Goal: Task Accomplishment & Management: Manage account settings

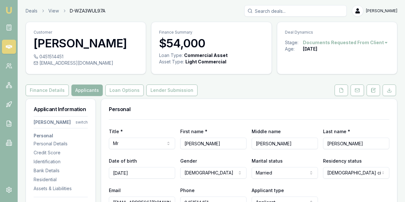
select select "QLD"
select select "OPEN_LICENCE"
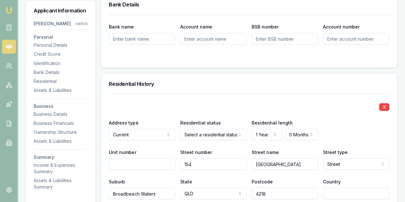
drag, startPoint x: 0, startPoint y: 0, endPoint x: 286, endPoint y: 87, distance: 299.0
click at [286, 87] on div "Residential History" at bounding box center [249, 83] width 296 height 20
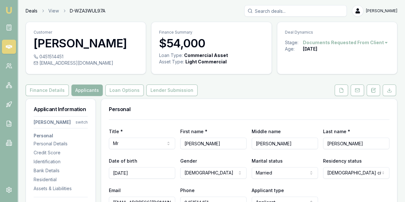
click at [31, 11] on link "Deals" at bounding box center [32, 11] width 12 height 6
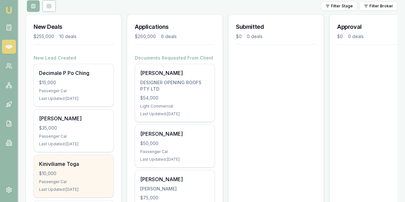
scroll to position [128, 0]
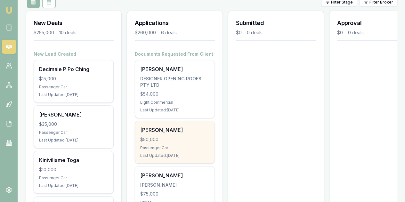
click at [178, 121] on div "Wrinchen Dorjie $50,000 Passenger Car Last Updated: 9 days ago" at bounding box center [174, 142] width 79 height 42
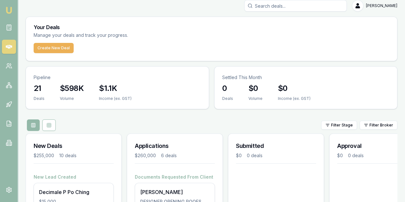
scroll to position [0, 0]
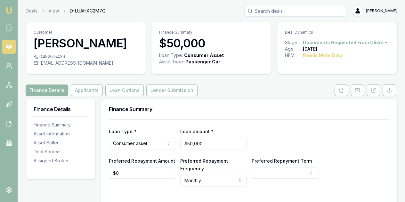
click at [375, 42] on html "Emu Broker Deals View D-LUAHXC2M7Q Evette Abdo Toggle Menu Customer Wrinchen Do…" at bounding box center [202, 101] width 405 height 202
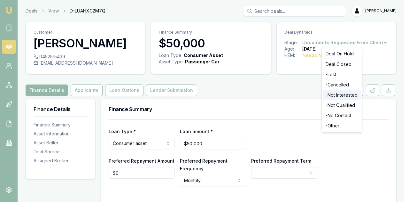
click at [331, 96] on div "- Not Interested" at bounding box center [342, 95] width 38 height 10
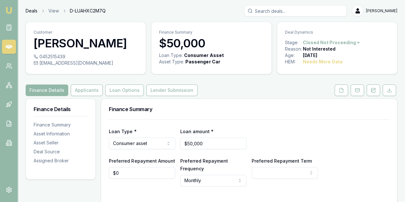
click at [27, 10] on link "Deals" at bounding box center [32, 11] width 12 height 6
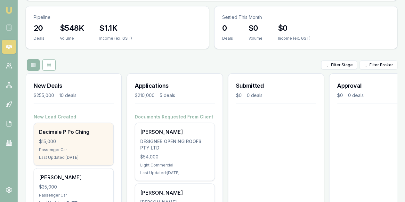
scroll to position [64, 0]
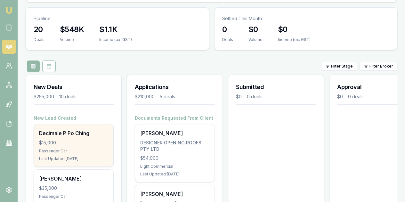
click at [66, 139] on div "$15,000" at bounding box center [73, 142] width 69 height 6
click at [70, 148] on div "Passenger Car" at bounding box center [73, 150] width 69 height 5
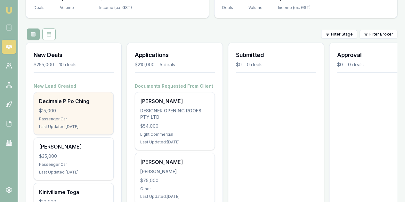
scroll to position [128, 0]
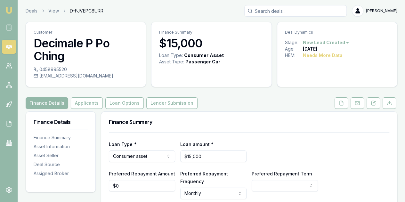
click at [330, 44] on html "Emu Broker Deals View D-FJVEPC8URR [PERSON_NAME] Toggle Menu Customer Decimale …" at bounding box center [202, 101] width 405 height 202
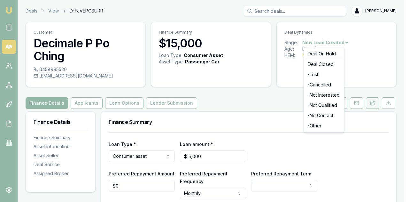
click at [373, 103] on html "Emu Broker Deals View D-FJVEPC8URR [PERSON_NAME] Toggle Menu Customer Decimale …" at bounding box center [204, 101] width 409 height 202
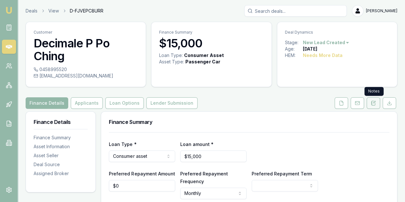
click at [373, 103] on icon at bounding box center [372, 102] width 5 height 5
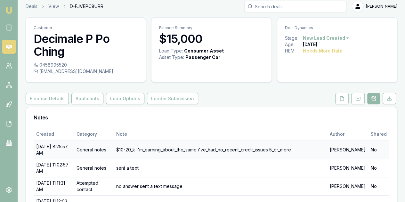
scroll to position [45, 0]
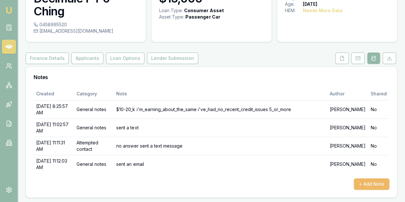
click at [365, 185] on button "+ Add Note" at bounding box center [371, 184] width 36 height 12
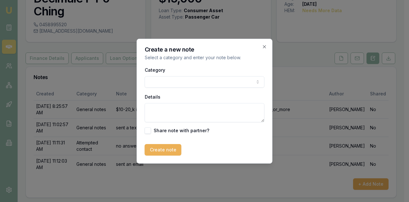
click at [149, 76] on body "Emu Broker Deals View D-FJVEPC8URR [PERSON_NAME] Toggle Menu Customer Decimale …" at bounding box center [202, 56] width 405 height 202
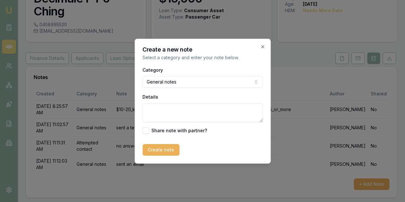
click at [152, 109] on textarea "Details" at bounding box center [202, 112] width 120 height 19
type textarea "calls, texts and emails no replies"
click at [162, 151] on button "Create note" at bounding box center [160, 150] width 37 height 12
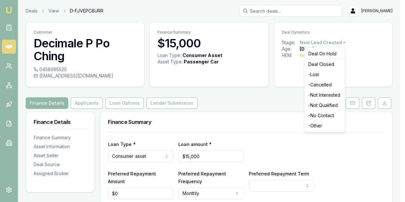
click at [342, 40] on html "Emu Broker Deals View D-FJVEPC8URR [PERSON_NAME] Toggle Menu Customer Decimale …" at bounding box center [202, 101] width 405 height 202
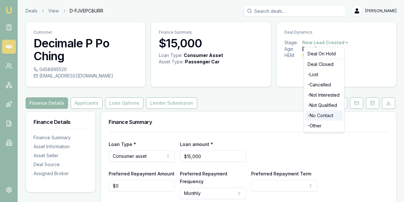
click at [319, 113] on div "- No Contact" at bounding box center [325, 115] width 38 height 10
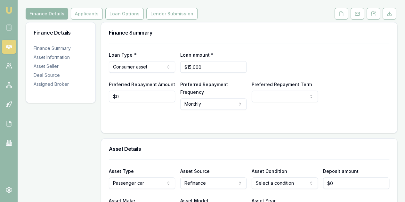
scroll to position [96, 0]
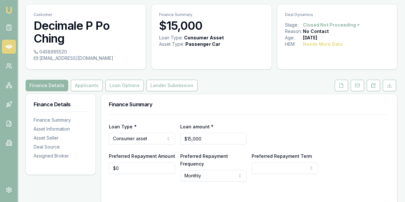
scroll to position [32, 0]
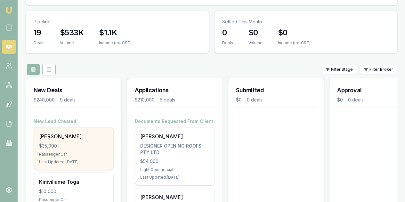
scroll to position [64, 0]
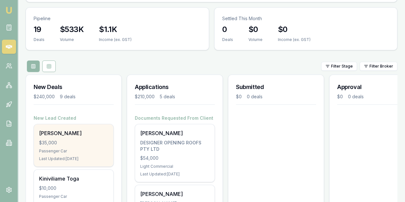
click at [75, 139] on div "$35,000" at bounding box center [73, 142] width 69 height 6
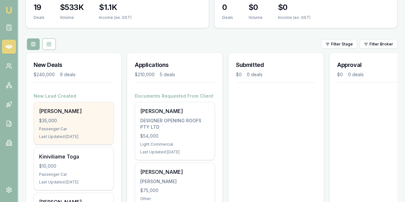
scroll to position [96, 0]
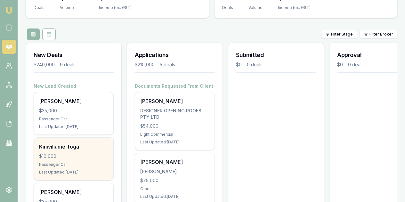
click at [74, 138] on div "Kiniviliame Toga $10,000 Passenger Car Last Updated: 14 days ago" at bounding box center [73, 159] width 79 height 42
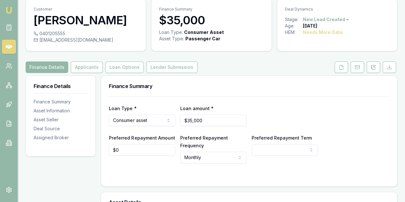
scroll to position [32, 0]
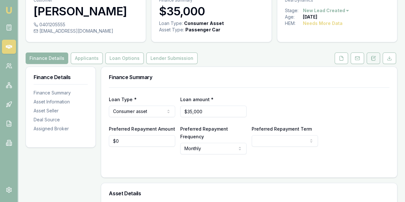
click at [373, 59] on icon at bounding box center [372, 58] width 5 height 5
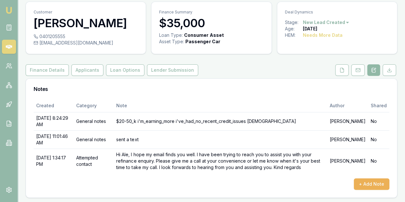
click at [373, 71] on icon at bounding box center [373, 69] width 5 height 5
click at [369, 185] on button "+ Add Note" at bounding box center [371, 184] width 36 height 12
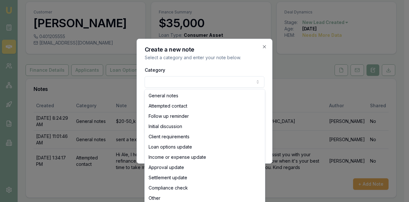
click at [160, 79] on body "Emu Broker Deals View D-IUAIKXPSOT Evette Abdo Toggle Menu Customer Ale Hassan …" at bounding box center [202, 81] width 405 height 202
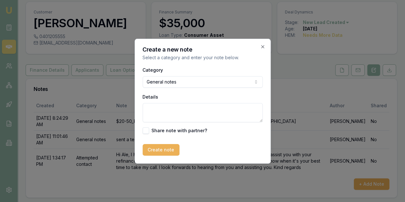
click at [152, 112] on textarea "Details" at bounding box center [202, 112] width 120 height 19
click at [175, 108] on textarea "calls, texts andemails no replies at all" at bounding box center [202, 112] width 120 height 19
click at [179, 108] on textarea "calls, texts andemails no replies at all" at bounding box center [202, 112] width 120 height 19
type textarea "calls, texts and emails no replies at all"
click at [167, 148] on button "Create note" at bounding box center [160, 150] width 37 height 12
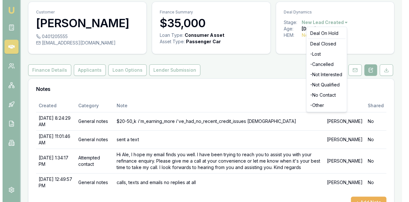
click at [341, 21] on html "Emu Broker Deals View D-IUAIKXPSOT Evette Abdo Toggle Menu Customer Ale Hassan …" at bounding box center [202, 81] width 405 height 202
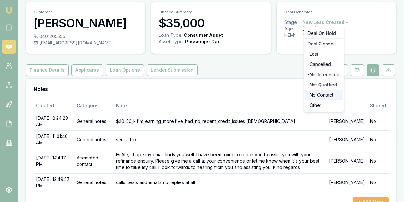
click at [314, 95] on div "- No Contact" at bounding box center [325, 95] width 38 height 10
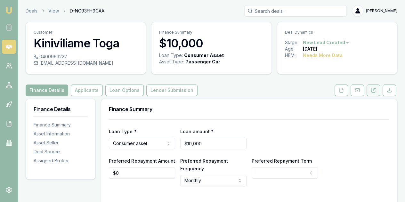
click at [374, 92] on icon at bounding box center [373, 90] width 4 height 4
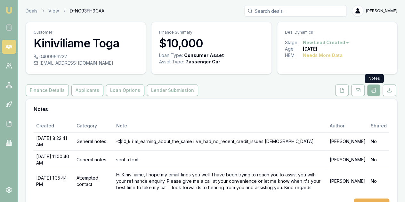
click at [372, 91] on icon at bounding box center [373, 90] width 5 height 5
click at [373, 89] on icon at bounding box center [373, 90] width 5 height 5
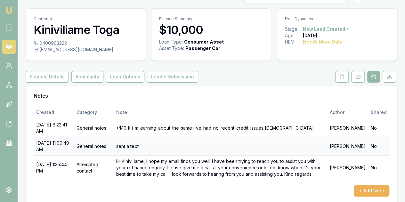
scroll to position [20, 0]
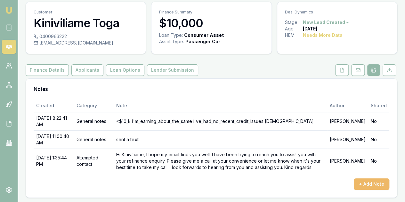
click at [375, 185] on button "+ Add Note" at bounding box center [371, 184] width 36 height 12
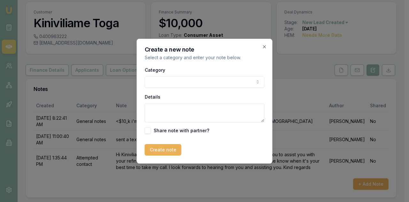
click at [155, 79] on body "Emu Broker Deals View D-NC93FH9CAA [PERSON_NAME] Toggle Menu Customer Kinivilia…" at bounding box center [202, 81] width 405 height 202
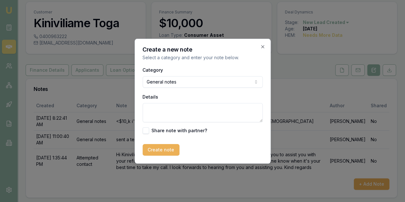
click at [153, 108] on textarea "Details" at bounding box center [202, 112] width 120 height 19
type textarea "calls texts and emails no replies at all"
click at [155, 150] on button "Create note" at bounding box center [160, 150] width 37 height 12
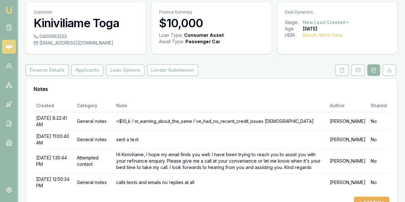
click at [340, 23] on html "Emu Broker Deals View D-NC93FH9CAA Evette Abdo Toggle Menu Customer Kiniviliame…" at bounding box center [202, 81] width 405 height 202
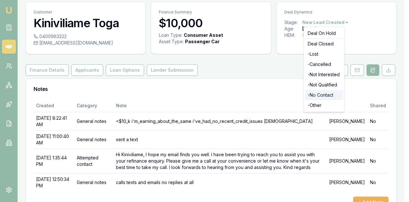
click at [314, 94] on div "- No Contact" at bounding box center [325, 95] width 38 height 10
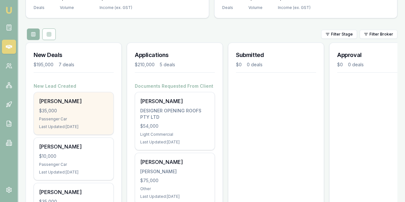
click at [76, 107] on div "$35,000" at bounding box center [73, 110] width 69 height 6
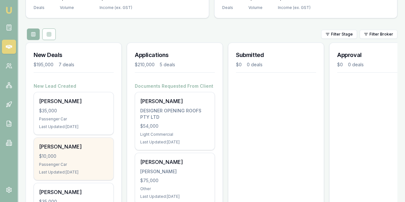
click at [72, 153] on div "$10,000" at bounding box center [73, 156] width 69 height 6
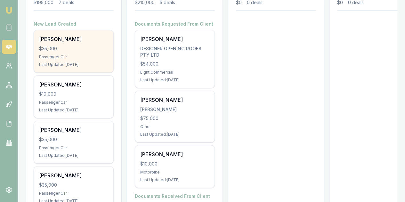
scroll to position [160, 0]
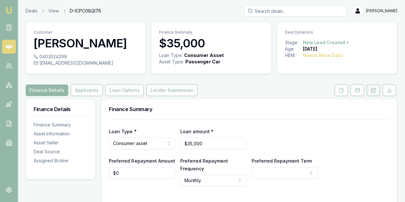
click at [372, 93] on icon at bounding box center [372, 90] width 5 height 5
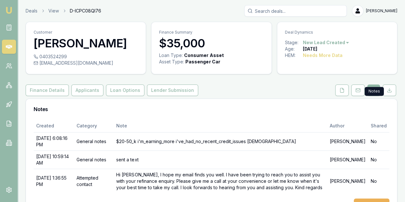
click at [372, 93] on icon at bounding box center [373, 90] width 5 height 5
click at [341, 93] on icon at bounding box center [341, 90] width 5 height 5
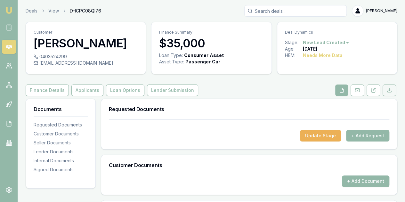
click at [388, 93] on icon at bounding box center [388, 90] width 5 height 5
click at [341, 93] on icon at bounding box center [341, 90] width 5 height 5
click at [374, 93] on icon at bounding box center [372, 90] width 5 height 5
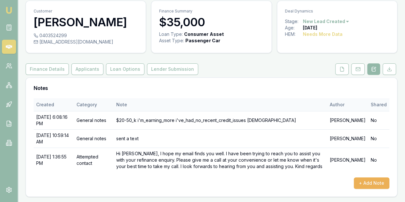
scroll to position [33, 0]
click at [368, 184] on button "+ Add Note" at bounding box center [371, 183] width 36 height 12
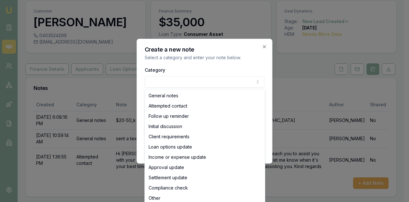
click at [157, 83] on body "Emu Broker Deals View D-ICPC08QI76 Evette Abdo Toggle Menu Customer Lakshman Se…" at bounding box center [202, 80] width 405 height 202
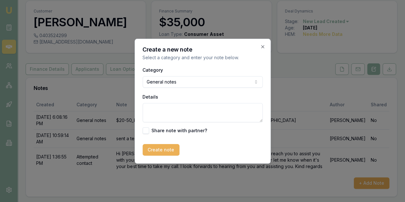
click at [161, 110] on textarea "Details" at bounding box center [202, 112] width 120 height 19
type textarea "calls emails and text no replies at all"
click at [157, 150] on button "Create note" at bounding box center [160, 150] width 37 height 12
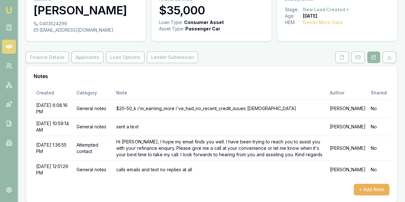
click at [333, 8] on html "Emu Broker Deals View D-ICPC08QI76 Evette Abdo Toggle Menu Customer Lakshman Se…" at bounding box center [202, 68] width 405 height 202
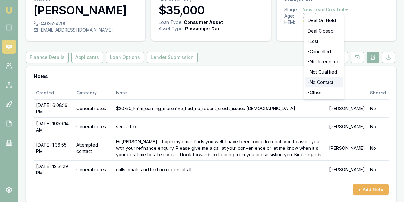
click at [319, 82] on div "- No Contact" at bounding box center [325, 82] width 38 height 10
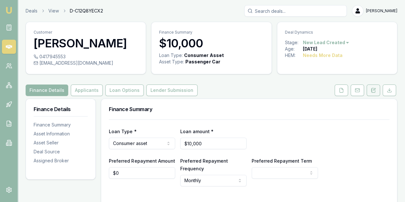
click at [373, 90] on icon at bounding box center [372, 90] width 5 height 5
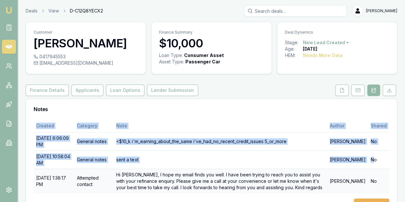
drag, startPoint x: 376, startPoint y: 100, endPoint x: 368, endPoint y: 190, distance: 89.7
click at [368, 189] on div "Notes Created Category Note Author Shared [DATE] 6:06:09 PM General notes <$10_…" at bounding box center [211, 158] width 371 height 119
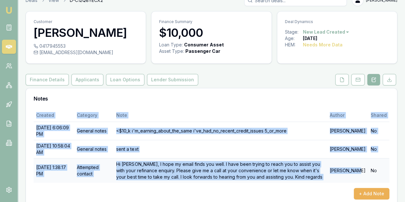
scroll to position [20, 0]
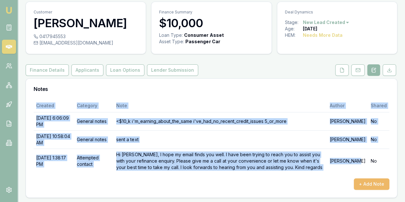
click at [369, 180] on button "+ Add Note" at bounding box center [371, 184] width 36 height 12
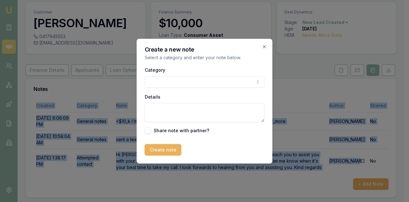
click at [158, 81] on body "Emu Broker Deals View D-C12Q8YECX2 [PERSON_NAME] Toggle Menu Customer [PERSON_N…" at bounding box center [202, 81] width 405 height 202
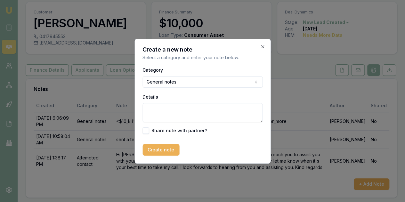
click at [153, 112] on textarea "Details" at bounding box center [202, 112] width 120 height 19
type textarea "calls emails and texts no replies at all"
click at [160, 150] on button "Create note" at bounding box center [160, 150] width 37 height 12
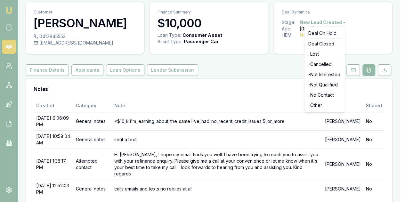
click at [323, 21] on html "Emu Broker Deals View D-C12Q8YECX2 [PERSON_NAME] Toggle Menu Customer [PERSON_N…" at bounding box center [202, 81] width 405 height 202
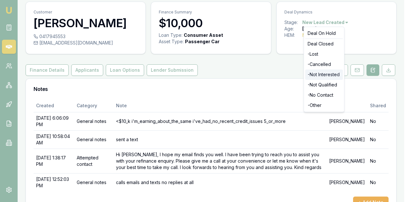
click at [317, 70] on div "- Not Interested" at bounding box center [325, 74] width 38 height 10
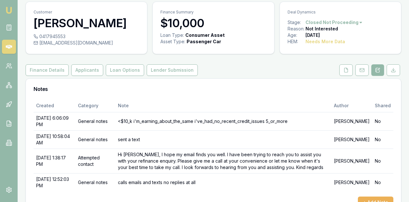
click at [337, 21] on html "Emu Broker Deals View D-C12Q8YECX2 Evette Abdo Toggle Menu Customer Darren Elli…" at bounding box center [204, 81] width 409 height 202
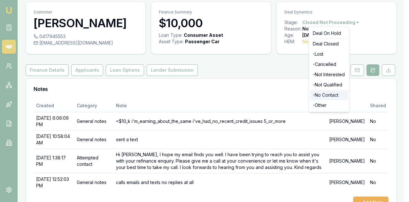
click at [321, 94] on div "- No Contact" at bounding box center [330, 95] width 38 height 10
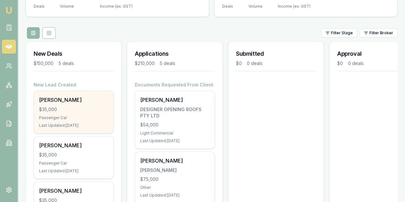
scroll to position [95, 0]
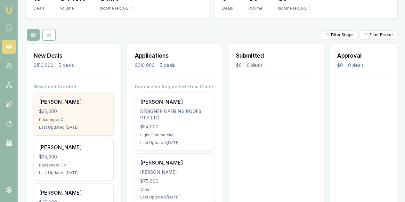
click at [77, 108] on div "$35,000" at bounding box center [73, 111] width 69 height 6
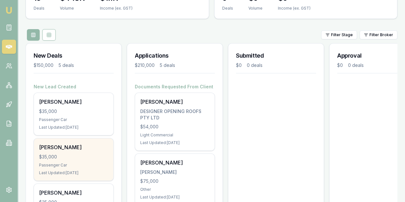
click at [68, 154] on div "$35,000" at bounding box center [73, 157] width 69 height 6
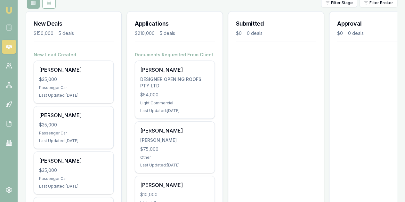
scroll to position [63, 0]
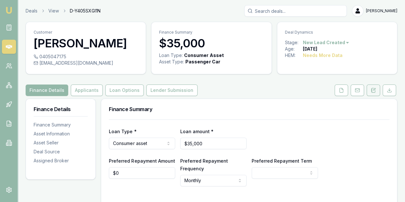
click at [373, 89] on icon at bounding box center [374, 89] width 2 height 2
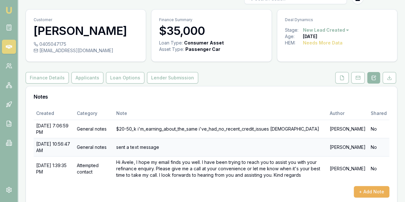
scroll to position [20, 0]
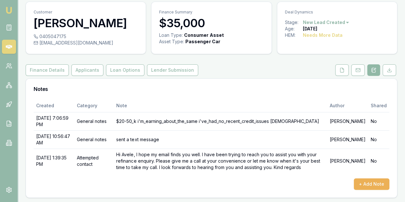
click at [373, 69] on icon at bounding box center [373, 69] width 5 height 5
click at [370, 181] on button "+ Add Note" at bounding box center [371, 184] width 36 height 12
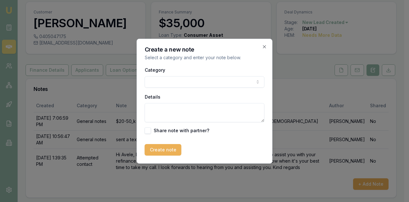
click at [163, 85] on body "Emu Broker Deals View D-Y405SXGI1N Evette Abdo Toggle Menu Customer Avele Tavak…" at bounding box center [202, 81] width 405 height 202
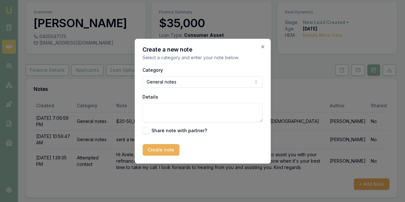
click at [154, 109] on textarea "Details" at bounding box center [202, 112] width 120 height 19
drag, startPoint x: 147, startPoint y: 109, endPoint x: 230, endPoint y: 122, distance: 84.1
click at [230, 122] on div "Category General notes General notes Attempted contact Follow up reminder Initi…" at bounding box center [202, 100] width 120 height 68
type textarea "calls emails and texts no replies"
click at [150, 148] on button "Create note" at bounding box center [160, 150] width 37 height 12
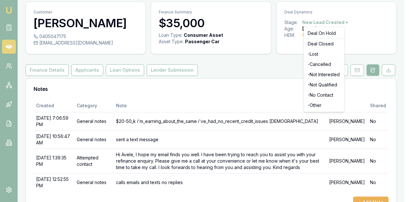
click at [331, 22] on html "Emu Broker Deals View D-Y405SXGI1N Evette Abdo Toggle Menu Customer Avele Tavak…" at bounding box center [204, 81] width 409 height 202
click at [314, 94] on div "- No Contact" at bounding box center [325, 95] width 38 height 10
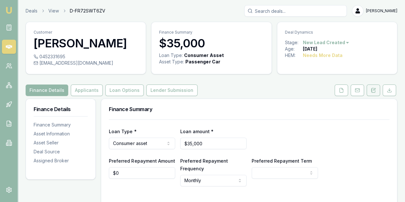
click at [372, 91] on icon at bounding box center [371, 91] width 1 height 0
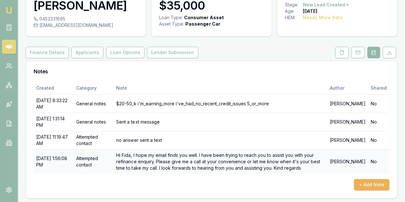
scroll to position [38, 0]
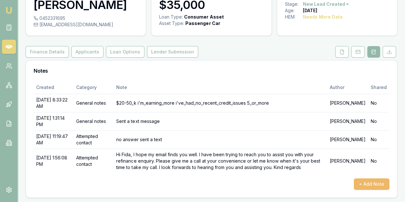
click at [367, 183] on button "+ Add Note" at bounding box center [371, 184] width 36 height 12
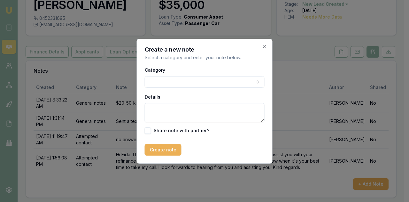
click at [159, 80] on body "Emu Broker Deals View D-FR72SWT6ZV [PERSON_NAME] Toggle Menu Customer [PERSON_N…" at bounding box center [202, 63] width 405 height 202
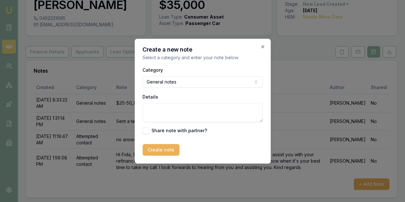
paste textarea "calls emails and texts no replies"
type textarea "calls emails and texts no replies"
click at [164, 149] on button "Create note" at bounding box center [160, 150] width 37 height 12
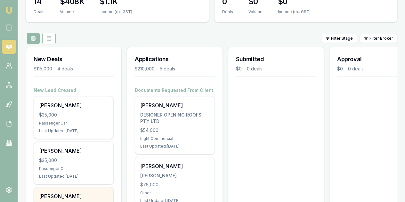
scroll to position [127, 0]
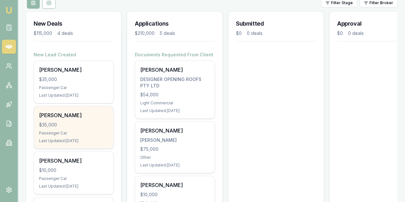
click at [87, 106] on div "Jehan Fernando $35,000 Passenger Car Last Updated: 16 days ago" at bounding box center [73, 127] width 79 height 42
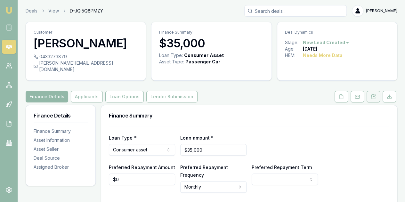
click at [372, 94] on icon at bounding box center [373, 96] width 4 height 4
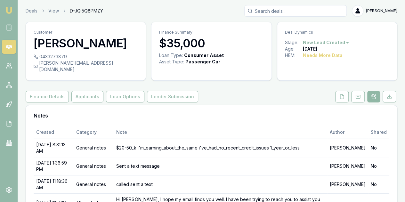
click at [374, 91] on button at bounding box center [373, 97] width 13 height 12
click at [374, 94] on icon at bounding box center [373, 96] width 5 height 5
click at [372, 94] on icon at bounding box center [373, 96] width 5 height 5
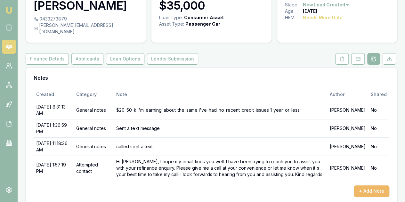
scroll to position [38, 0]
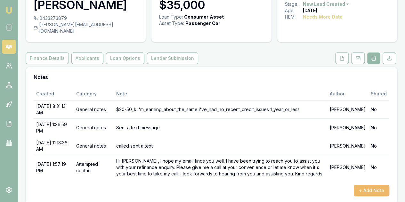
click at [375, 185] on button "+ Add Note" at bounding box center [371, 191] width 36 height 12
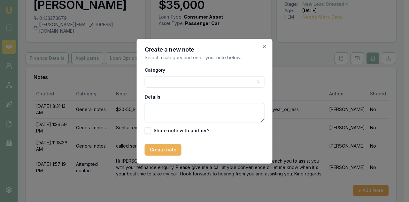
click at [172, 82] on body "Emu Broker Deals View D-JQI5Q8PMZY Evette Abdo Toggle Menu Customer Jehan Ferna…" at bounding box center [202, 63] width 405 height 202
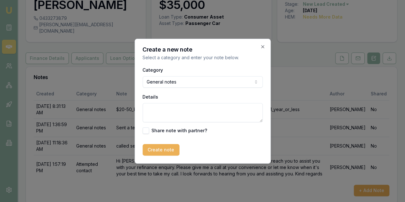
paste textarea "calls emails and texts no replies"
type textarea "calls emails and texts no replies"
click at [155, 148] on button "Create note" at bounding box center [160, 150] width 37 height 12
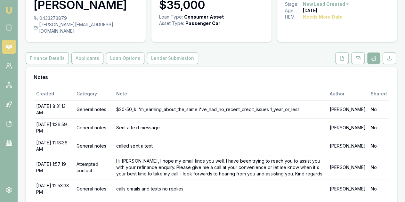
click at [325, 3] on html "Emu Broker Deals View D-JQI5Q8PMZY Evette Abdo Toggle Menu Customer Jehan Ferna…" at bounding box center [202, 63] width 405 height 202
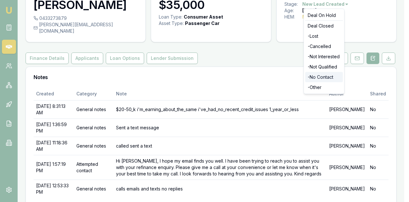
click at [320, 76] on div "- No Contact" at bounding box center [325, 77] width 38 height 10
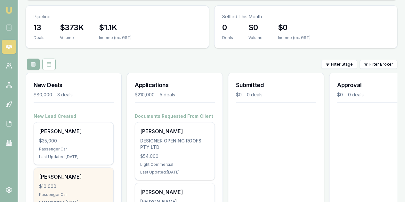
scroll to position [96, 0]
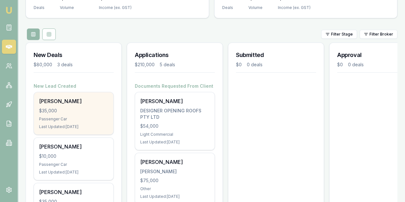
click at [71, 107] on div "$35,000" at bounding box center [73, 110] width 69 height 6
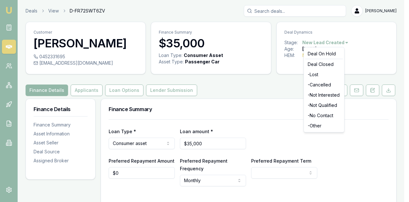
click at [344, 42] on html "Emu Broker Deals View D-FR72SWT6ZV [PERSON_NAME] Toggle Menu Customer [PERSON_N…" at bounding box center [204, 101] width 409 height 202
click at [320, 114] on div "- No Contact" at bounding box center [325, 115] width 38 height 10
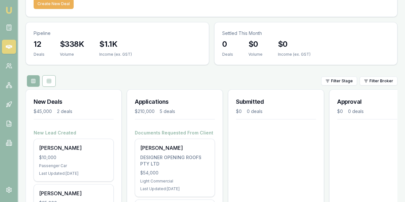
scroll to position [96, 0]
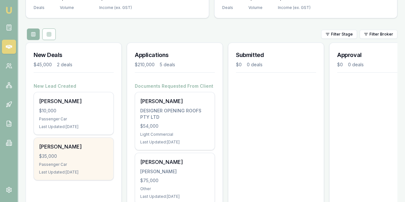
click at [71, 153] on div "$35,000" at bounding box center [73, 156] width 69 height 6
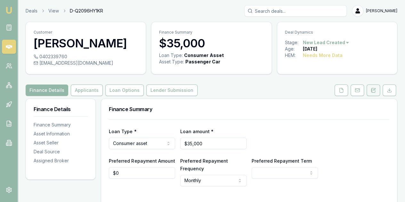
click at [372, 90] on icon at bounding box center [372, 90] width 5 height 5
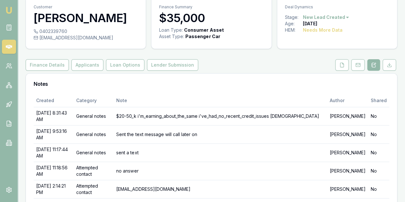
scroll to position [75, 0]
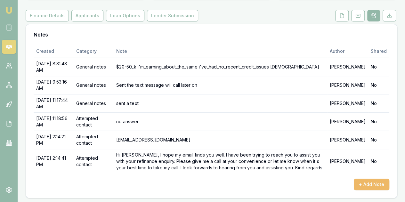
click at [378, 181] on button "+ Add Note" at bounding box center [371, 185] width 36 height 12
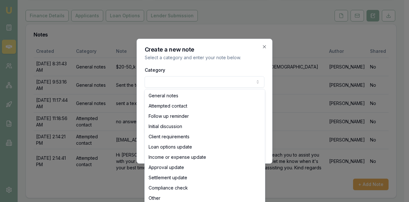
click at [158, 80] on body "Emu Broker Deals View D-Q2096HY1KR Evette Abdo Toggle Menu Customer Ivan Davis …" at bounding box center [202, 26] width 405 height 202
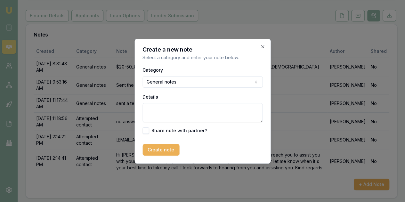
paste textarea "calls emails and texts no replies"
type textarea "calls emails and texts no replies"
click at [155, 148] on button "Create note" at bounding box center [160, 150] width 37 height 12
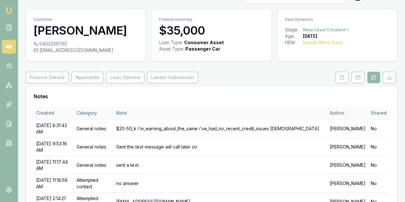
scroll to position [0, 0]
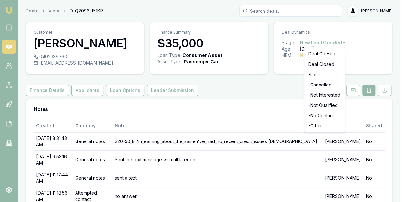
click at [340, 43] on html "Emu Broker Deals View D-Q2096HY1KR Evette Abdo Toggle Menu Customer Ivan Davis …" at bounding box center [202, 101] width 405 height 202
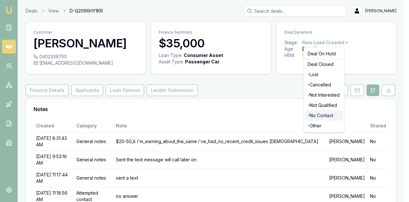
click at [318, 115] on div "- No Contact" at bounding box center [325, 115] width 38 height 10
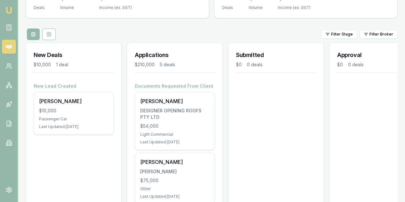
click at [76, 121] on div "New Deals $10,000 1 deal New Lead Created Padmini Naidu $10,000 Passenger Car L…" at bounding box center [74, 206] width 96 height 327
